Goal: Information Seeking & Learning: Check status

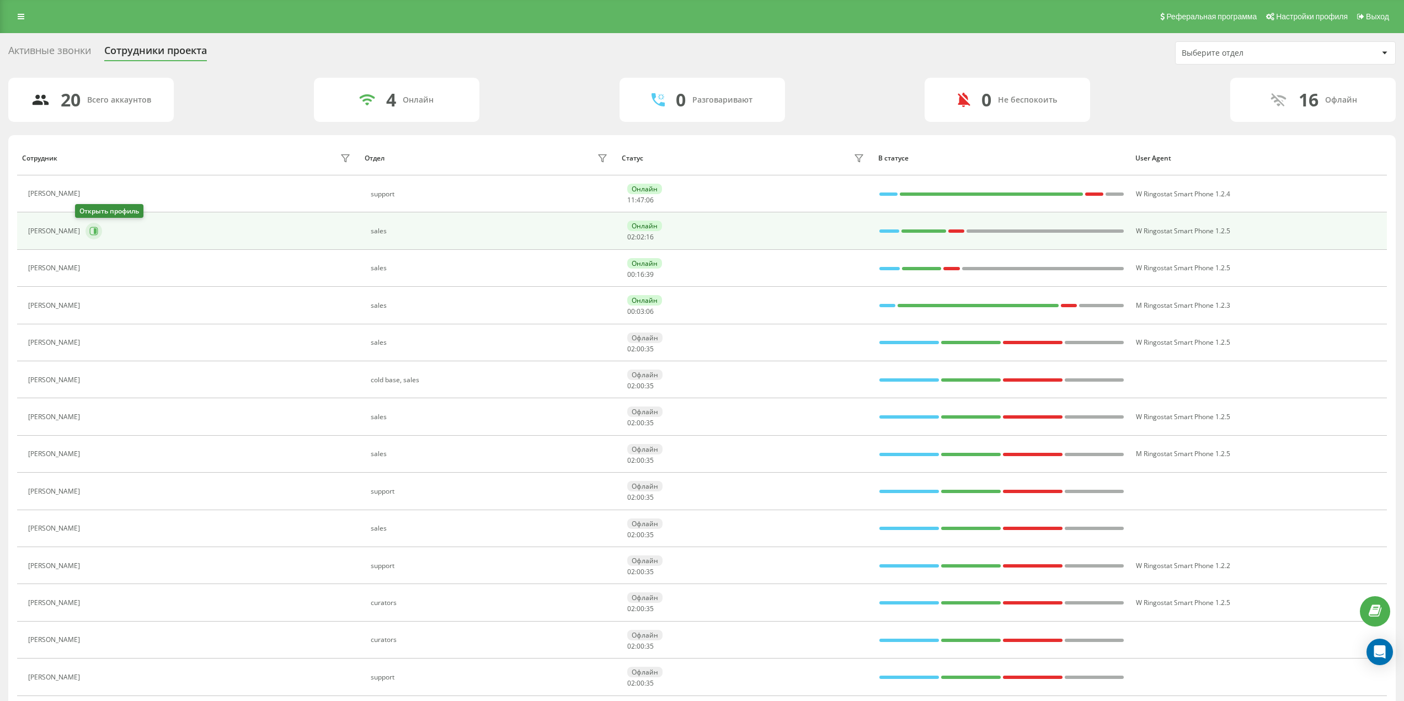
click at [94, 231] on icon at bounding box center [95, 231] width 3 height 6
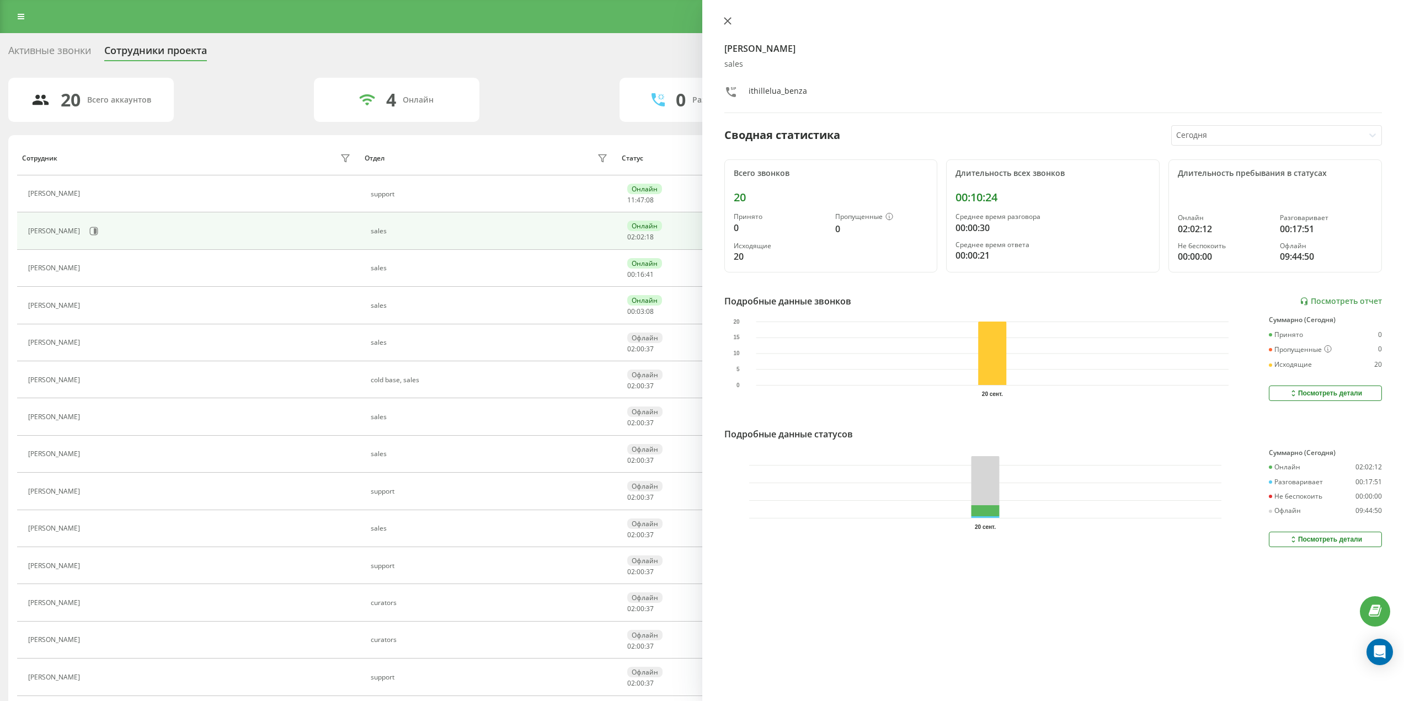
click at [732, 24] on button at bounding box center [727, 22] width 14 height 10
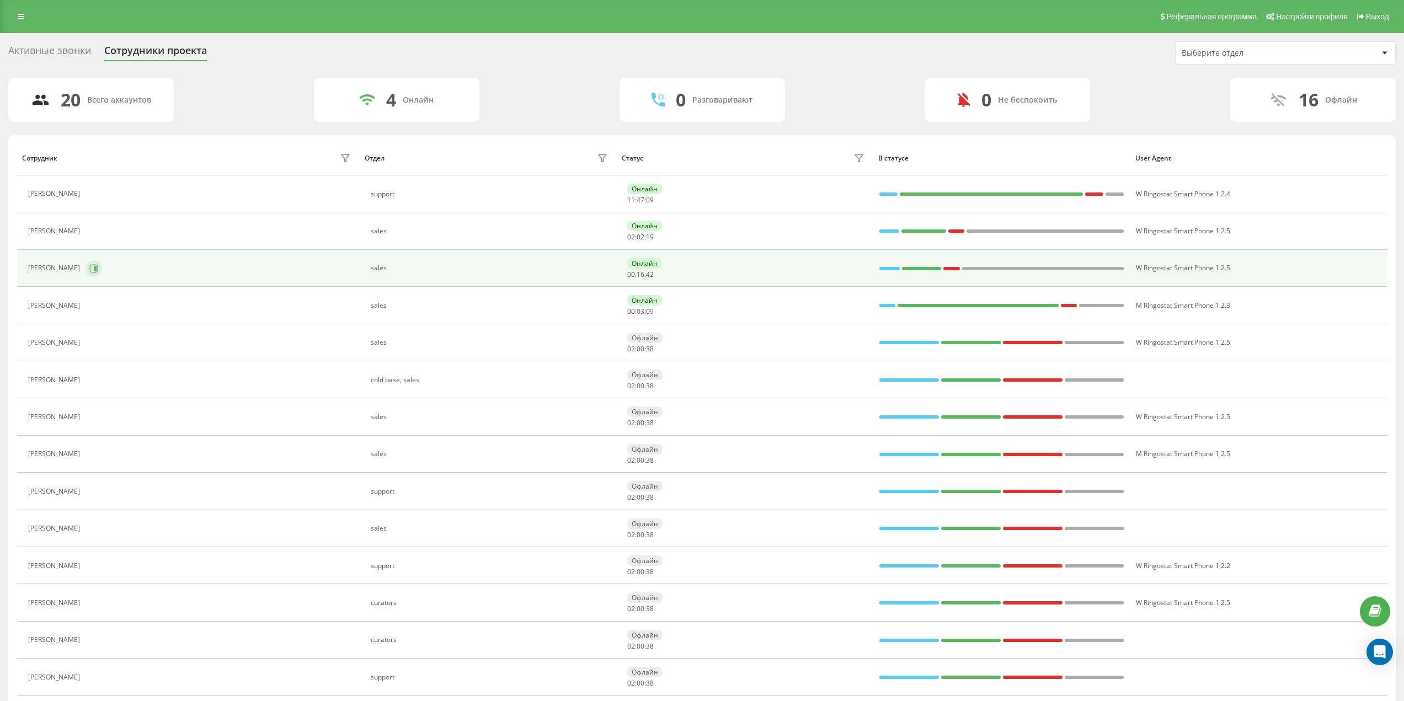
click at [98, 270] on icon at bounding box center [94, 268] width 8 height 8
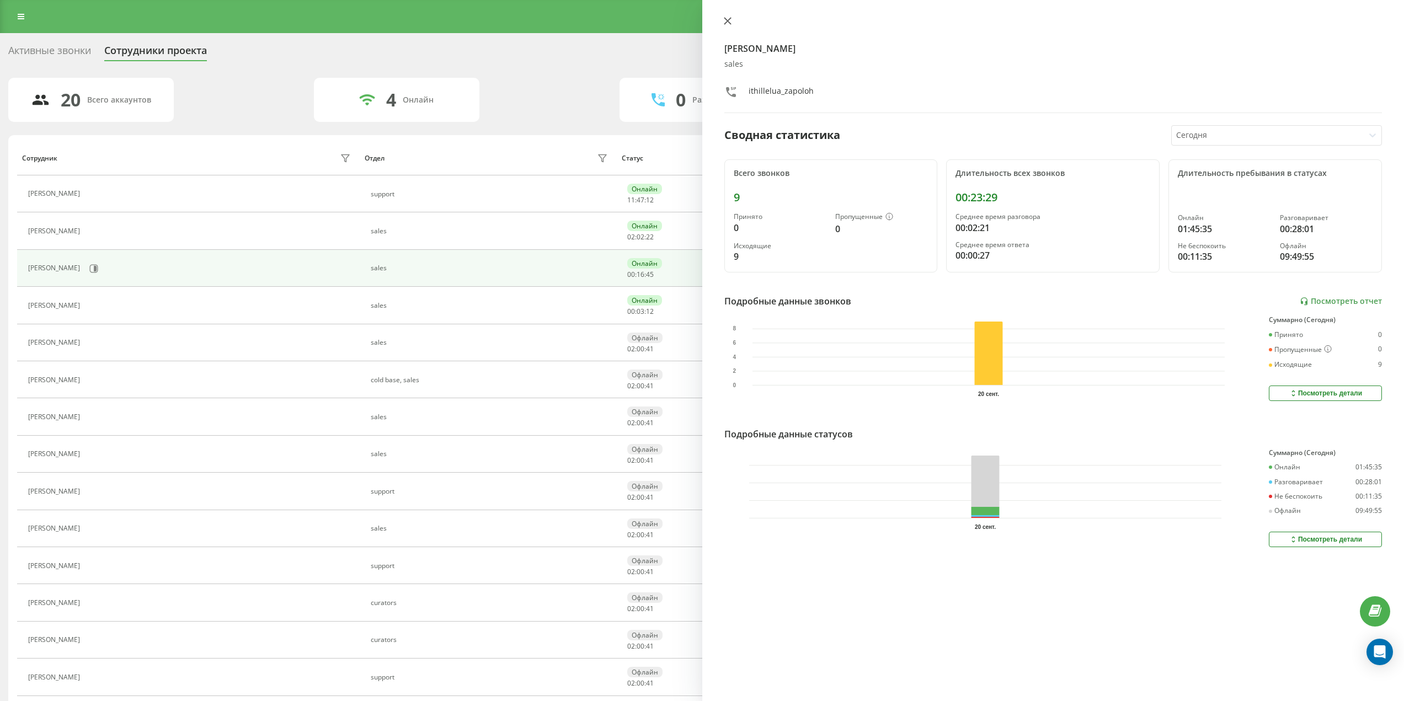
click at [734, 23] on button at bounding box center [727, 22] width 14 height 10
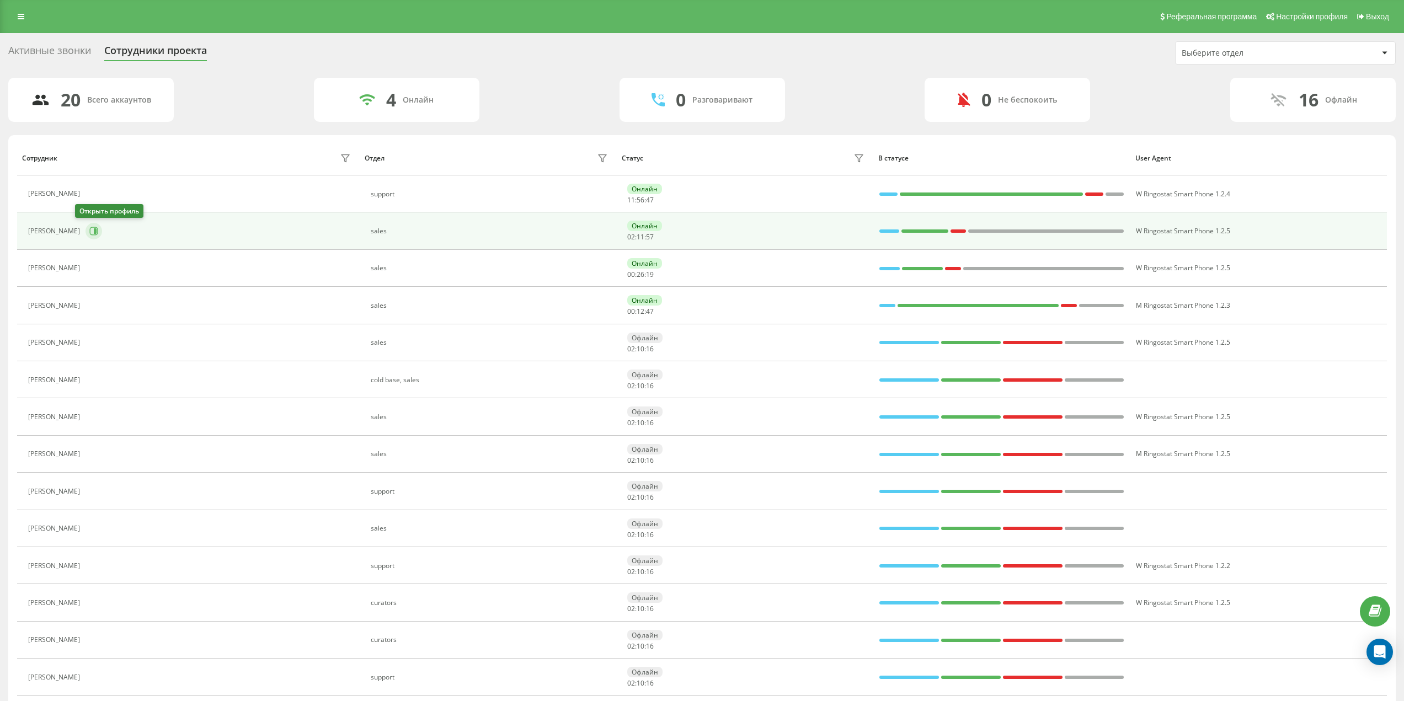
click at [89, 233] on icon at bounding box center [93, 231] width 9 height 9
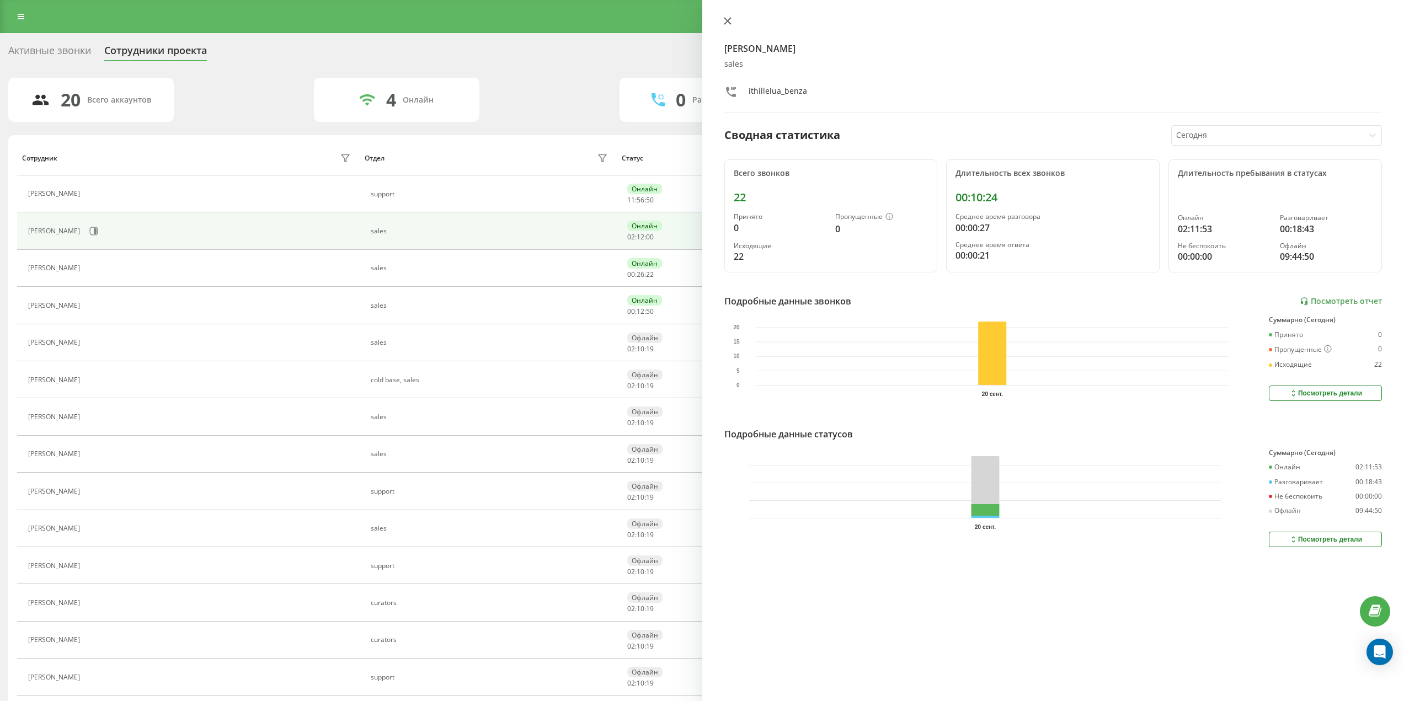
click at [724, 20] on icon at bounding box center [728, 21] width 8 height 8
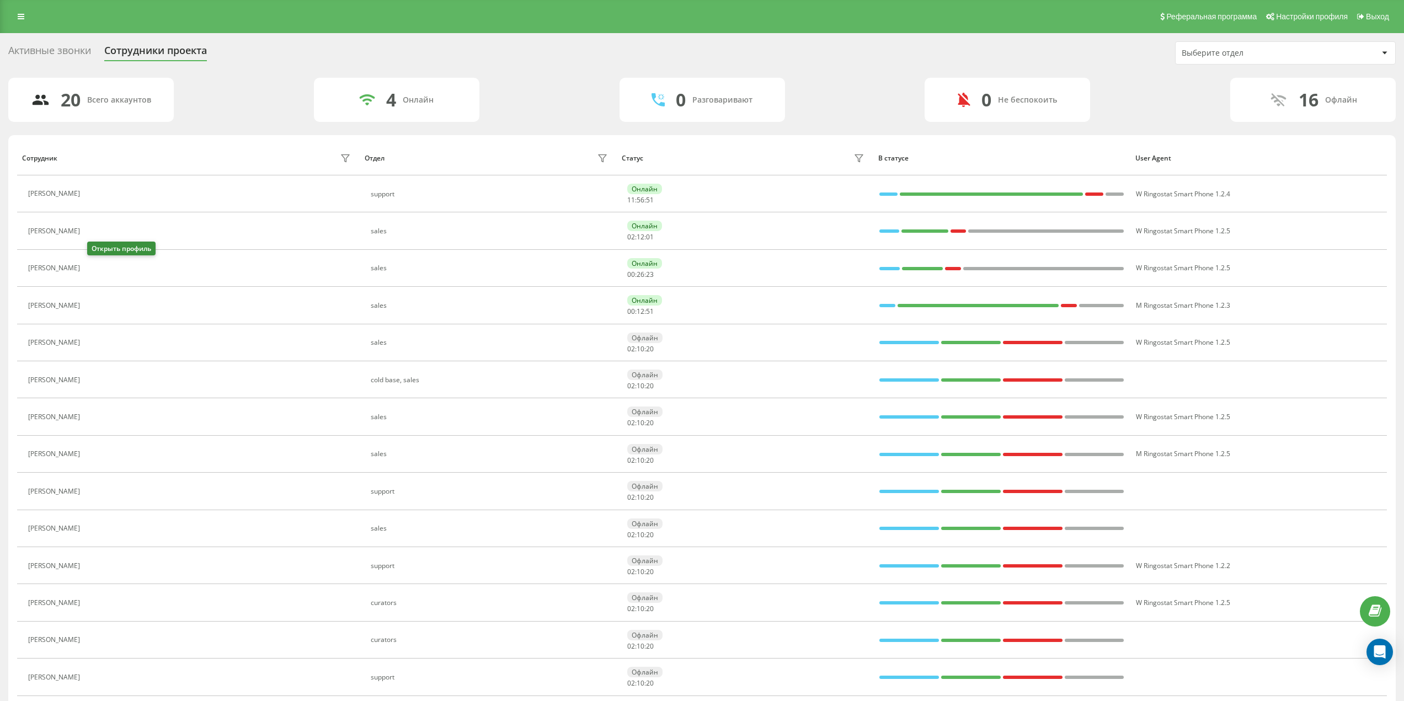
click at [94, 269] on icon at bounding box center [92, 268] width 9 height 9
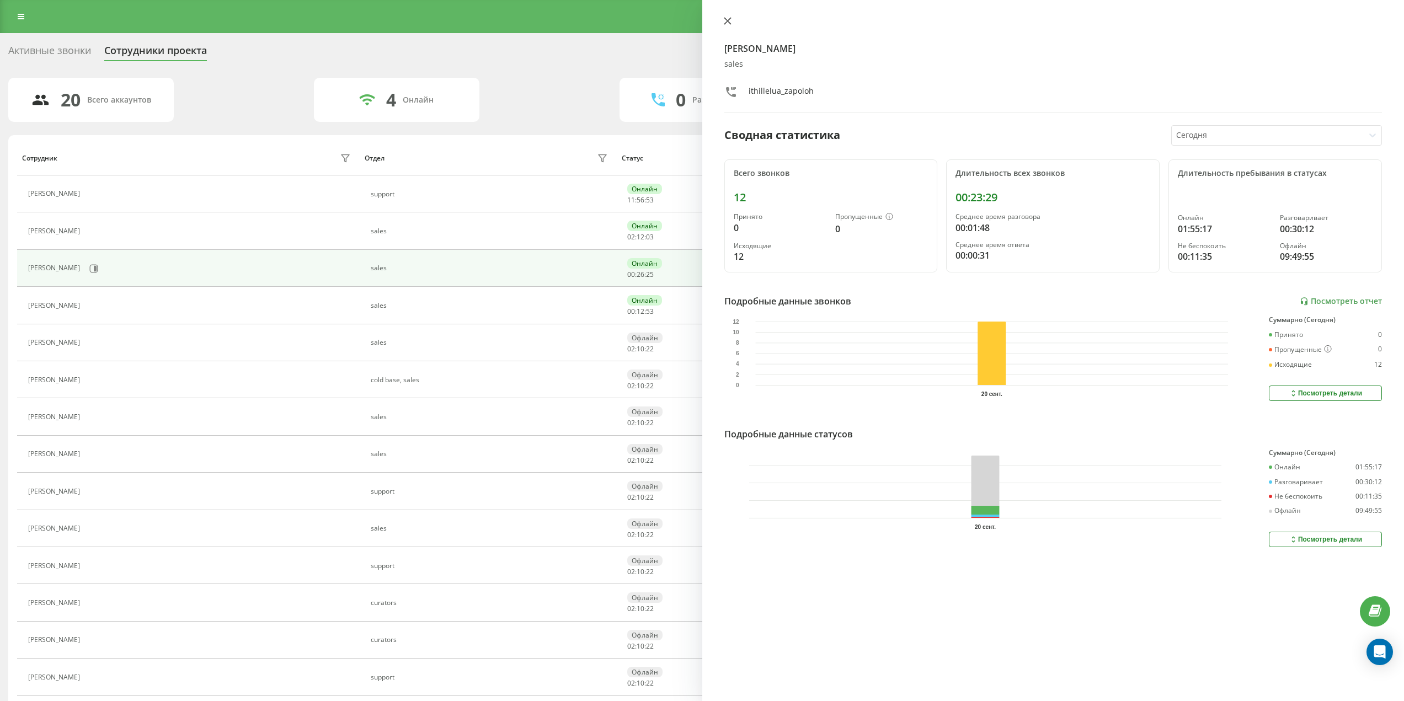
click at [729, 24] on icon at bounding box center [728, 21] width 8 height 8
